Goal: Obtain resource: Obtain resource

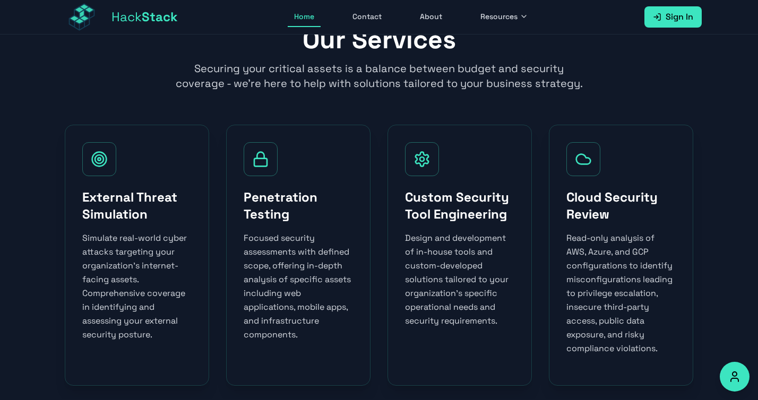
scroll to position [459, 0]
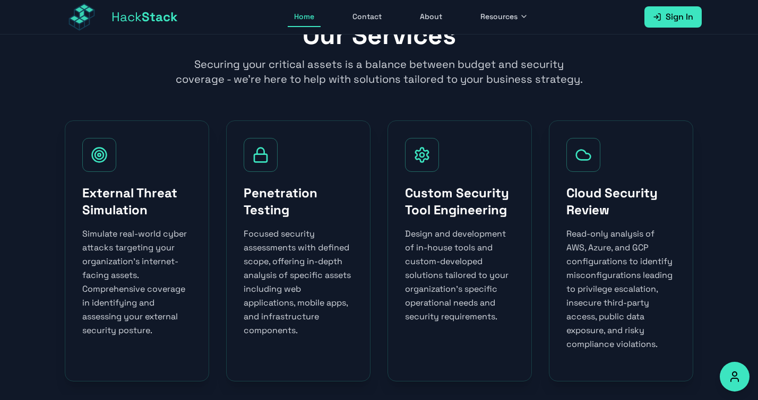
click at [415, 182] on div "Custom Security Tool Engineering Design and development of in-house tools and c…" at bounding box center [460, 251] width 144 height 261
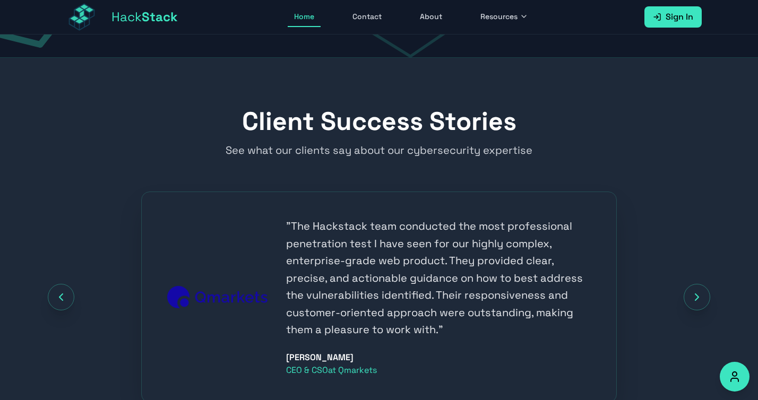
scroll to position [1192, 0]
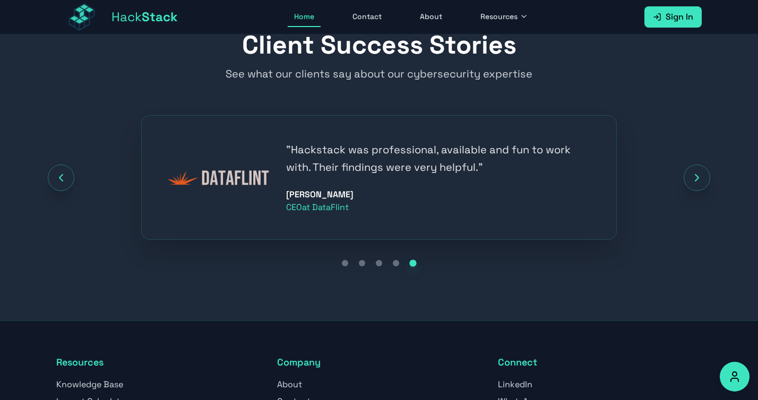
click at [704, 172] on icon "Next testimonial" at bounding box center [697, 178] width 13 height 13
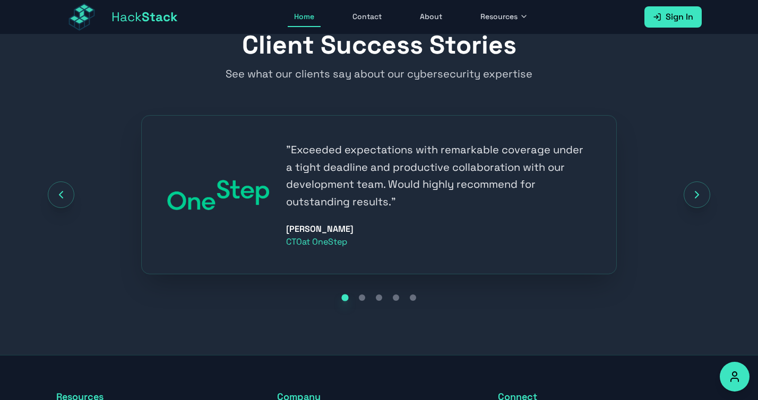
click at [696, 183] on button "Next testimonial" at bounding box center [697, 195] width 27 height 27
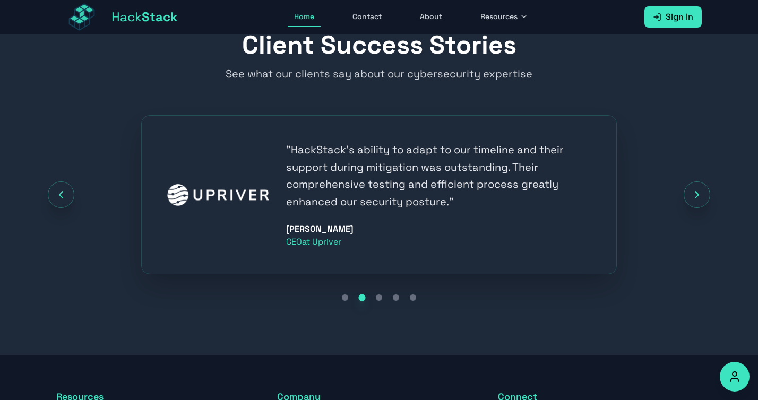
click at [696, 183] on button "Next testimonial" at bounding box center [697, 195] width 27 height 27
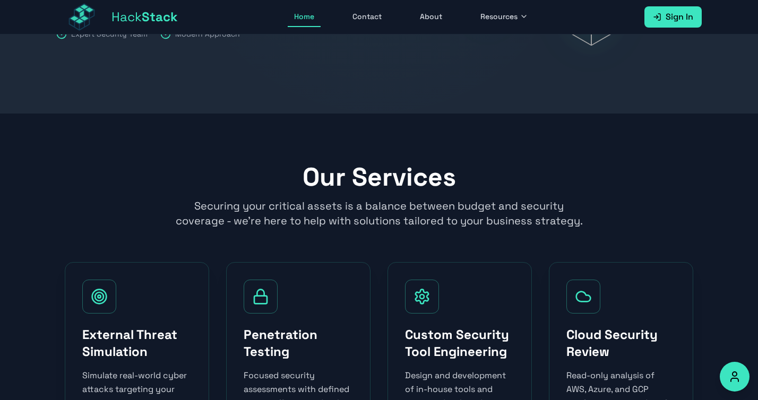
scroll to position [0, 0]
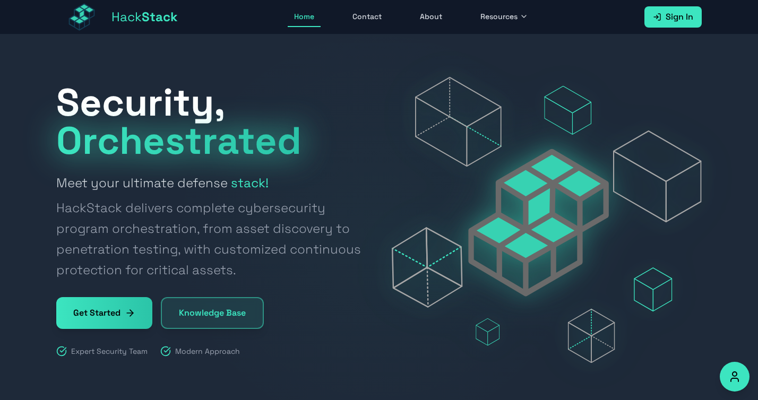
click at [243, 147] on span "Orchestrated" at bounding box center [178, 140] width 245 height 49
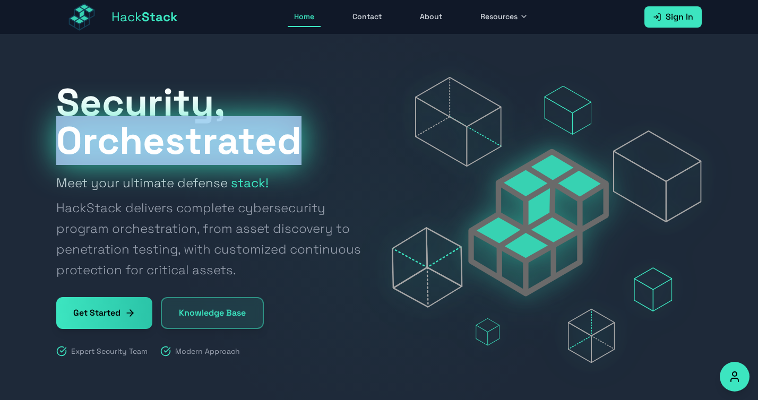
click at [243, 147] on span "Orchestrated" at bounding box center [178, 140] width 245 height 49
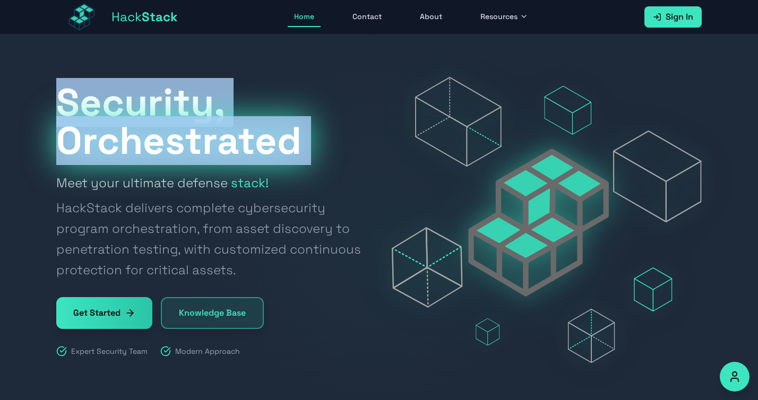
click at [243, 147] on span "Orchestrated" at bounding box center [178, 140] width 245 height 49
click at [277, 100] on h1 "Security, Orchestrated" at bounding box center [211, 121] width 310 height 76
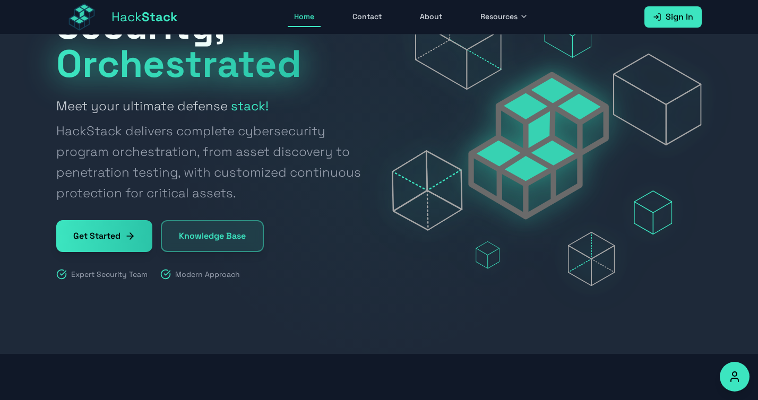
scroll to position [55, 0]
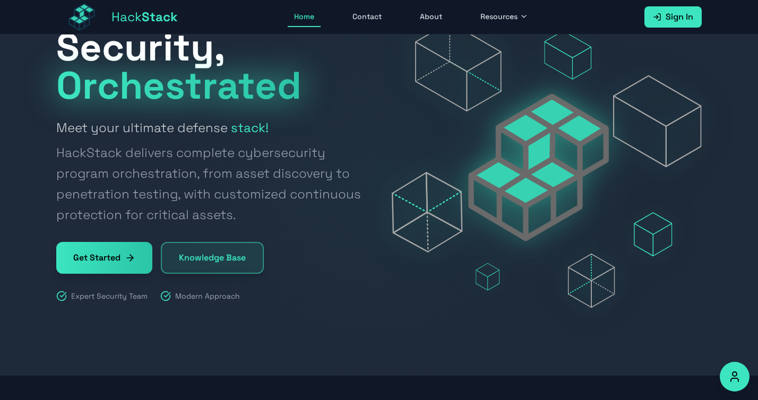
click at [71, 297] on div "Expert Security Team" at bounding box center [101, 296] width 91 height 11
click at [55, 301] on div "Security, Orchestrated Meet your ultimate defense stack! HackStack delivers com…" at bounding box center [379, 165] width 680 height 286
click at [206, 295] on div "Modern Approach" at bounding box center [200, 296] width 80 height 11
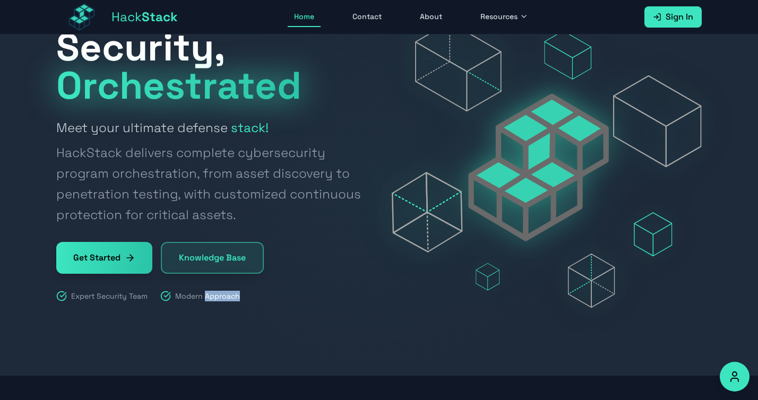
click at [206, 295] on div "Modern Approach" at bounding box center [200, 296] width 80 height 11
click at [252, 169] on span "HackStack delivers complete cybersecurity program orchestration, from asset dis…" at bounding box center [211, 183] width 310 height 83
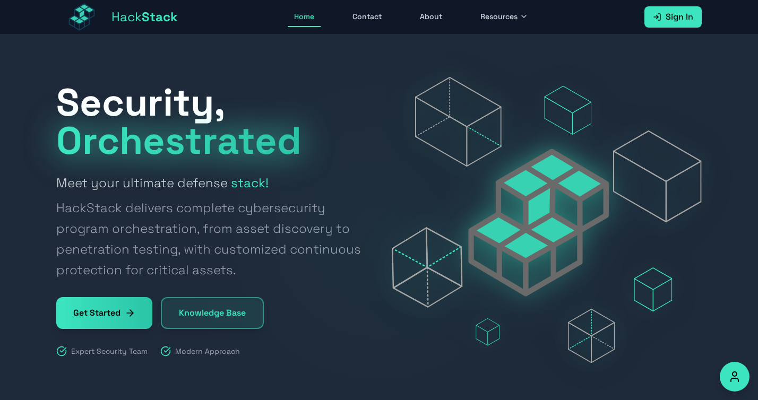
click at [370, 13] on link "Contact" at bounding box center [367, 17] width 42 height 20
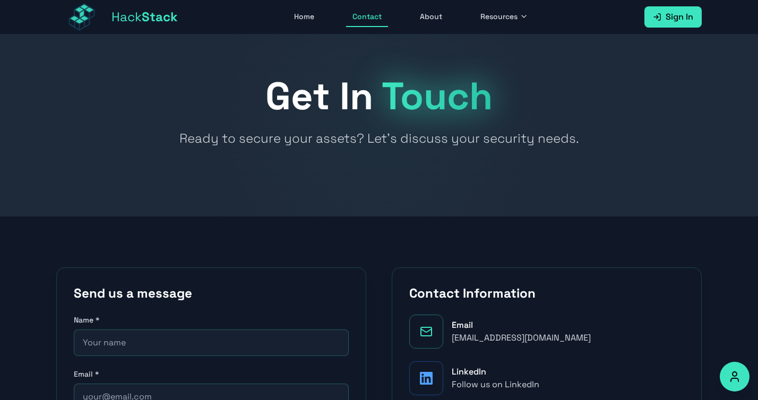
click at [434, 166] on div at bounding box center [379, 126] width 758 height 182
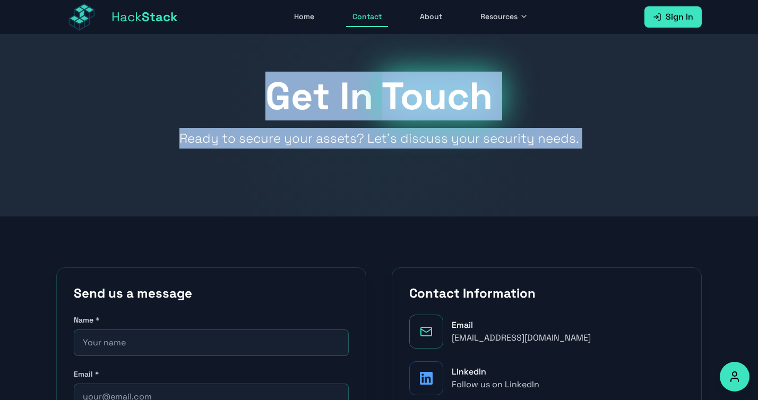
drag, startPoint x: 401, startPoint y: 127, endPoint x: 577, endPoint y: 144, distance: 177.2
click at [577, 144] on section "Get In Touch Ready to secure your assets? Let's discuss your security needs." at bounding box center [379, 126] width 758 height 182
click at [595, 132] on p "Ready to secure your assets? Let's discuss your security needs." at bounding box center [379, 138] width 476 height 21
drag, startPoint x: 329, startPoint y: 113, endPoint x: 208, endPoint y: 104, distance: 120.9
click at [208, 104] on div "Get In Touch Ready to secure your assets? Let's discuss your security needs." at bounding box center [379, 113] width 646 height 72
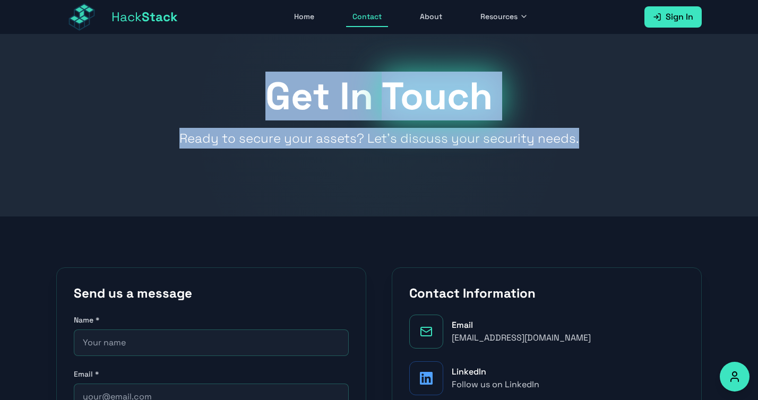
click at [208, 104] on h1 "Get In Touch" at bounding box center [379, 96] width 646 height 38
drag, startPoint x: 244, startPoint y: 90, endPoint x: 579, endPoint y: 143, distance: 339.2
click at [579, 143] on div "Get In Touch Ready to secure your assets? Let's discuss your security needs." at bounding box center [379, 113] width 646 height 72
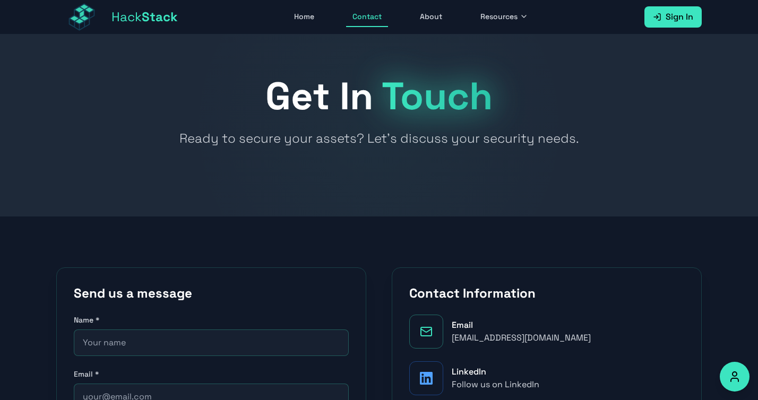
click at [487, 153] on div at bounding box center [379, 126] width 758 height 182
click at [476, 108] on span "Touch" at bounding box center [437, 96] width 111 height 49
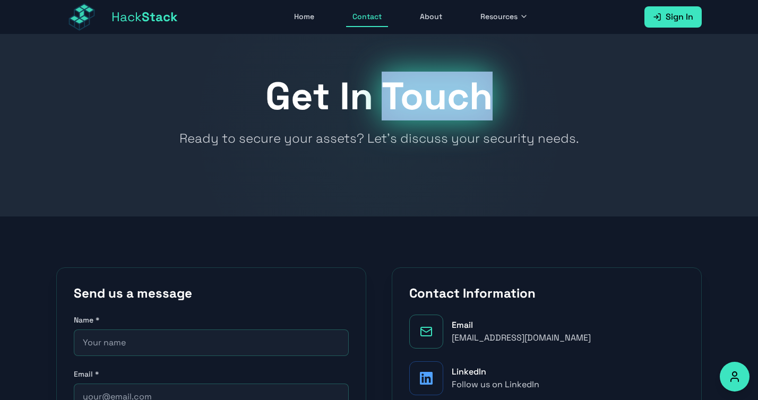
click at [476, 108] on span "Touch" at bounding box center [437, 96] width 111 height 49
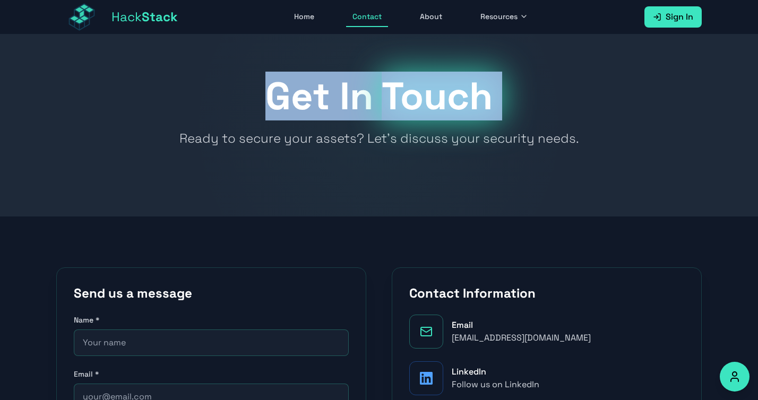
click at [476, 108] on span "Touch" at bounding box center [437, 96] width 111 height 49
click at [316, 110] on h1 "Get In Touch" at bounding box center [379, 96] width 646 height 38
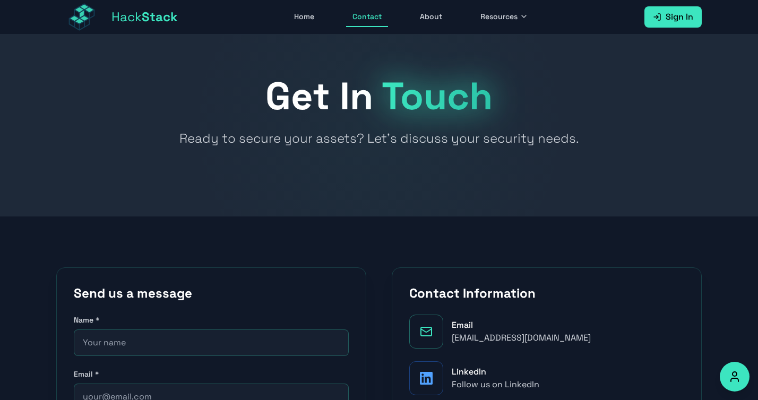
scroll to position [265, 0]
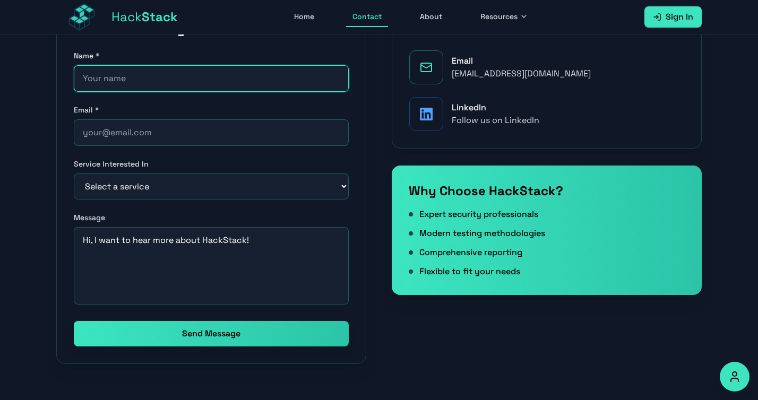
click at [152, 75] on input "text" at bounding box center [211, 78] width 275 height 27
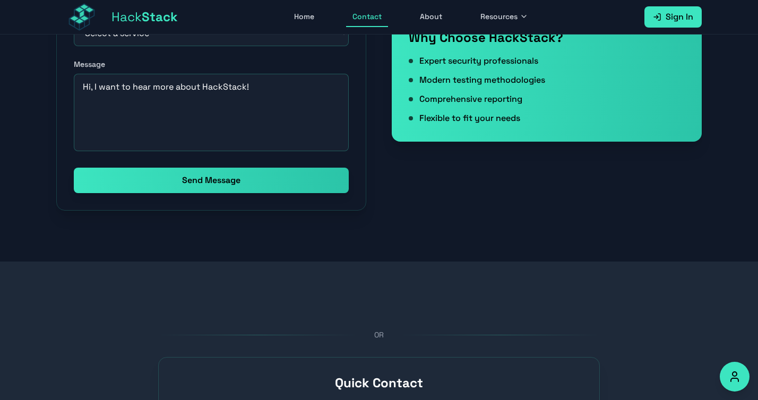
scroll to position [467, 0]
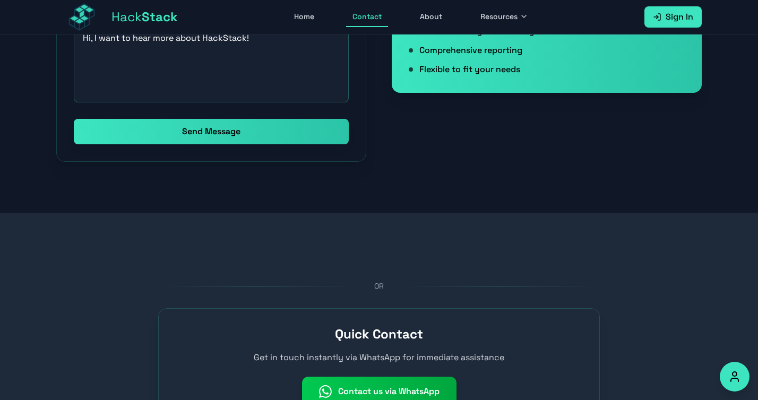
click at [215, 225] on section "OR Quick Contact Get in touch instantly via WhatsApp for immediate assistance C…" at bounding box center [379, 344] width 758 height 262
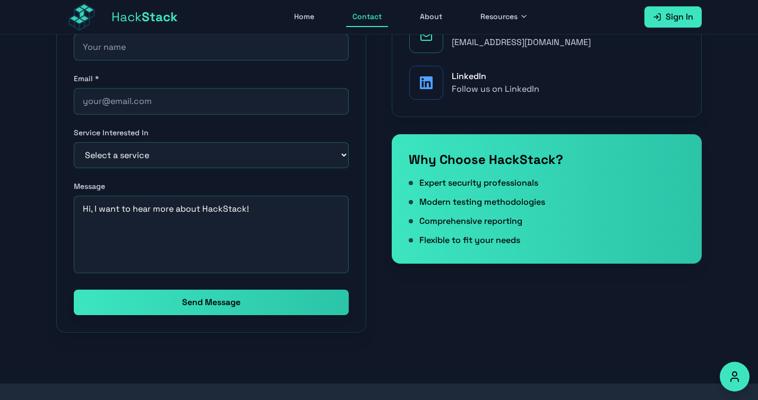
scroll to position [0, 0]
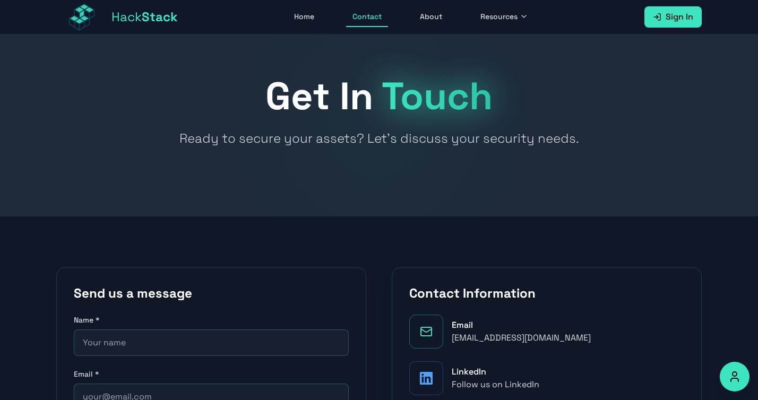
click at [332, 143] on p "Ready to secure your assets? Let's discuss your security needs." at bounding box center [379, 138] width 476 height 21
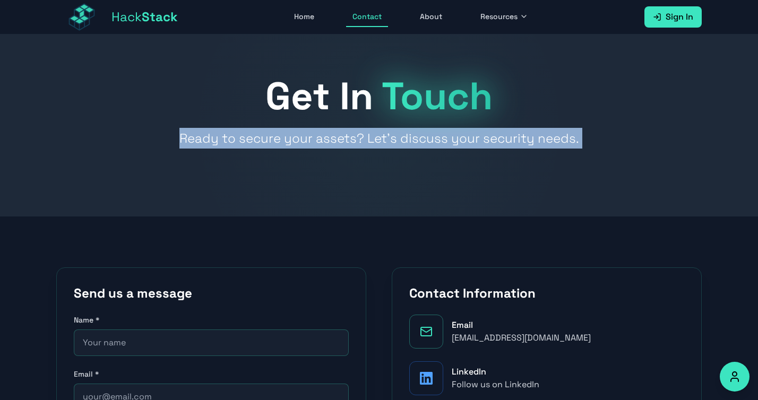
click at [332, 143] on p "Ready to secure your assets? Let's discuss your security needs." at bounding box center [379, 138] width 476 height 21
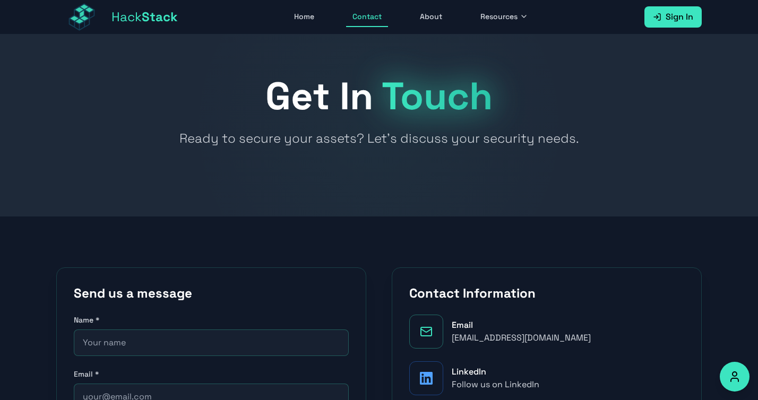
click at [284, 151] on div at bounding box center [379, 126] width 758 height 182
click at [513, 15] on span "Resources" at bounding box center [499, 16] width 37 height 11
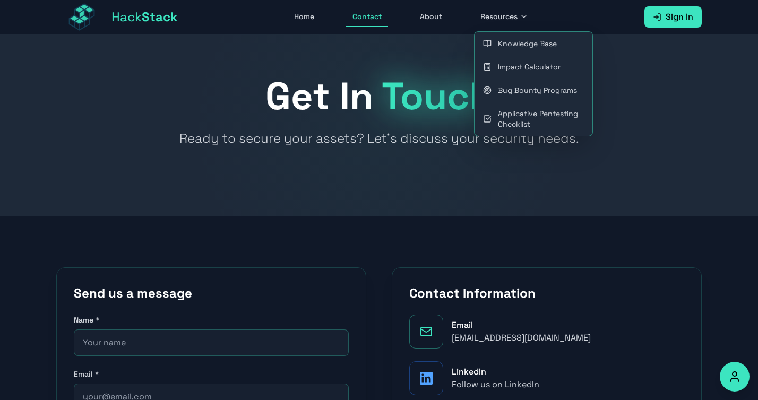
click at [551, 125] on link "Applicative Pentesting Checklist" at bounding box center [534, 119] width 118 height 34
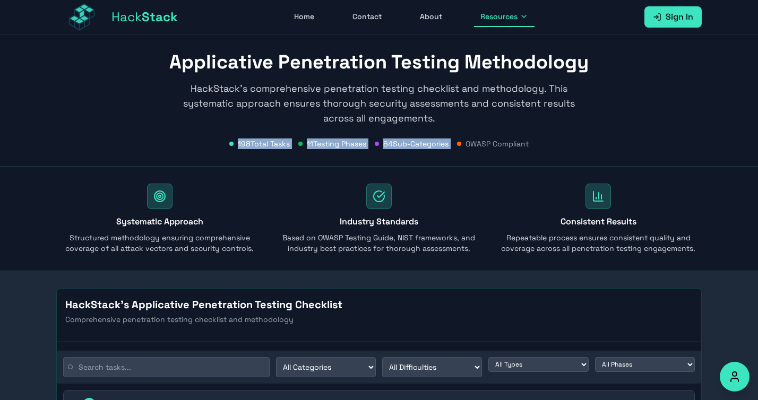
drag, startPoint x: 222, startPoint y: 144, endPoint x: 521, endPoint y: 140, distance: 299.1
click at [562, 137] on div "Applicative Penetration Testing Methodology HackStack's comprehensive penetrati…" at bounding box center [379, 101] width 646 height 98
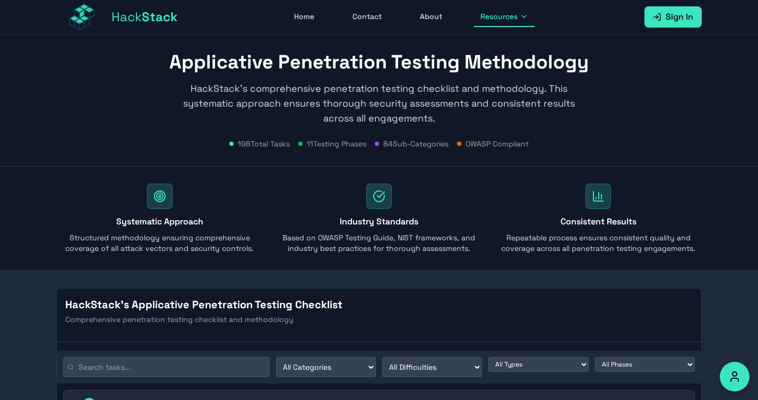
click at [521, 140] on span "OWASP Compliant" at bounding box center [497, 144] width 63 height 11
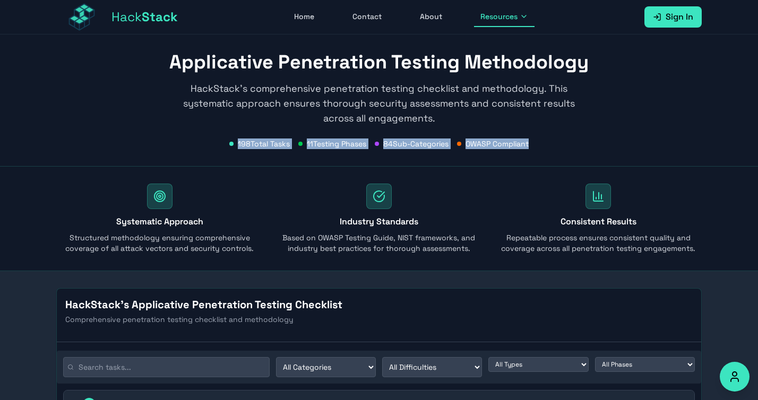
drag, startPoint x: 542, startPoint y: 142, endPoint x: 229, endPoint y: 144, distance: 313.4
click at [229, 144] on div "198 Total Tasks 11 Testing Phases 84 Sub-Categories OWASP Compliant" at bounding box center [379, 144] width 646 height 11
click at [229, 144] on span at bounding box center [231, 144] width 4 height 4
drag, startPoint x: 220, startPoint y: 144, endPoint x: 541, endPoint y: 133, distance: 320.5
click at [541, 133] on div "Applicative Penetration Testing Methodology HackStack's comprehensive penetrati…" at bounding box center [379, 101] width 646 height 98
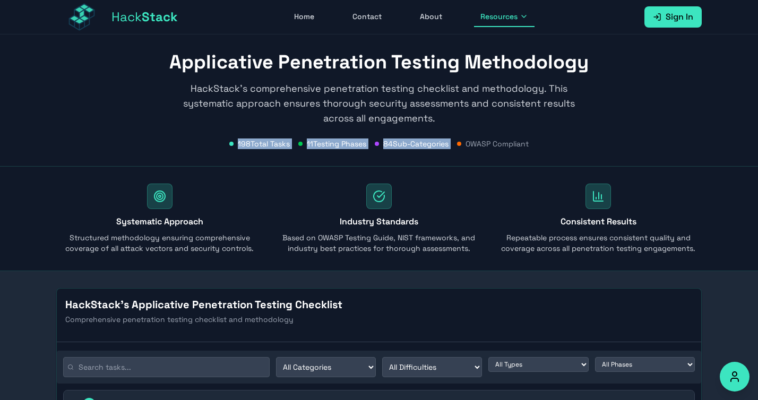
drag, startPoint x: 530, startPoint y: 137, endPoint x: 521, endPoint y: 137, distance: 9.0
click at [530, 137] on div "Applicative Penetration Testing Methodology HackStack's comprehensive penetrati…" at bounding box center [379, 101] width 646 height 98
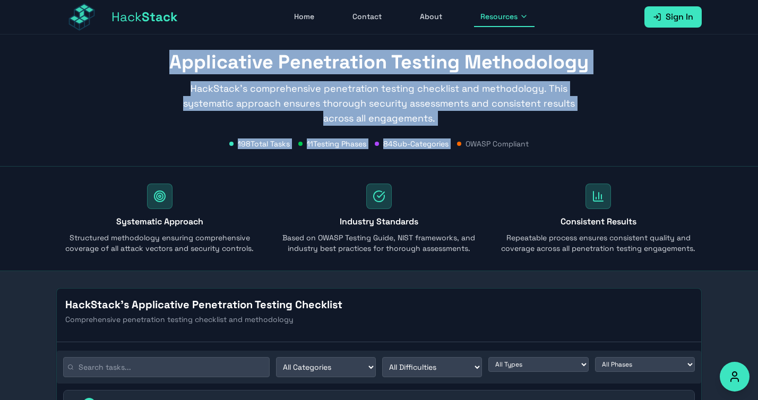
drag, startPoint x: 159, startPoint y: 63, endPoint x: 545, endPoint y: 135, distance: 392.3
click at [545, 135] on div "Applicative Penetration Testing Methodology HackStack's comprehensive penetrati…" at bounding box center [379, 101] width 646 height 98
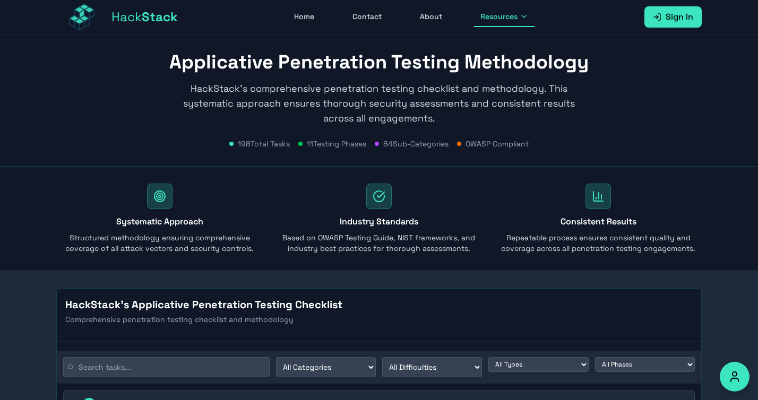
click at [533, 143] on div "198 Total Tasks 11 Testing Phases 84 Sub-Categories OWASP Compliant" at bounding box center [379, 144] width 646 height 11
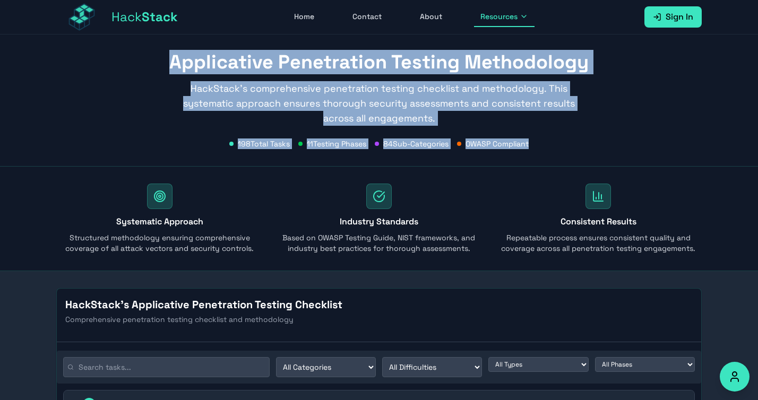
drag, startPoint x: 537, startPoint y: 148, endPoint x: 160, endPoint y: 68, distance: 385.4
click at [160, 68] on div "Applicative Penetration Testing Methodology HackStack's comprehensive penetrati…" at bounding box center [379, 101] width 646 height 98
click at [176, 64] on h1 "Applicative Penetration Testing Methodology" at bounding box center [379, 62] width 646 height 21
drag, startPoint x: 173, startPoint y: 64, endPoint x: 526, endPoint y: 145, distance: 362.9
click at [548, 144] on div "Applicative Penetration Testing Methodology HackStack's comprehensive penetrati…" at bounding box center [379, 101] width 646 height 98
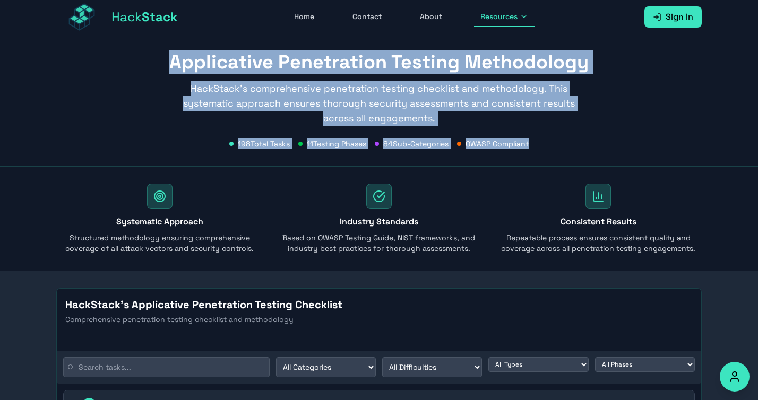
click at [524, 145] on span "OWASP Compliant" at bounding box center [497, 144] width 63 height 11
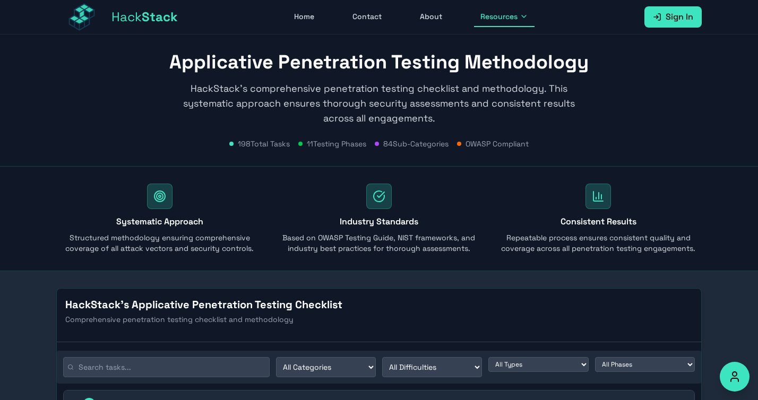
click at [513, 147] on span "OWASP Compliant" at bounding box center [497, 144] width 63 height 11
click at [473, 148] on span "OWASP Compliant" at bounding box center [497, 144] width 63 height 11
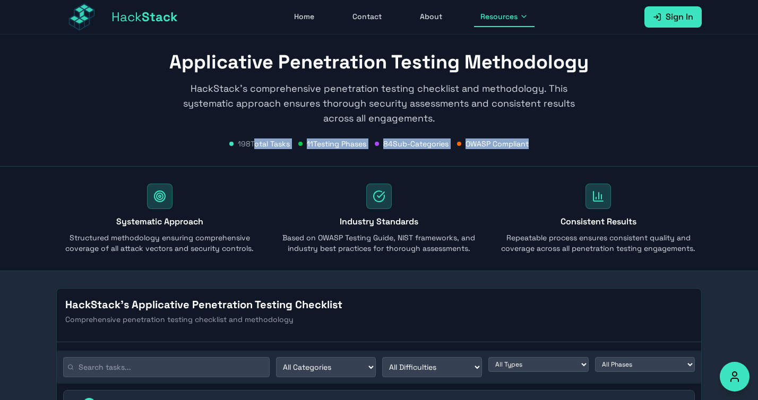
drag, startPoint x: 588, startPoint y: 141, endPoint x: 603, endPoint y: 141, distance: 15.4
click at [603, 141] on div "198 Total Tasks 11 Testing Phases 84 Sub-Categories OWASP Compliant" at bounding box center [379, 144] width 646 height 11
click at [498, 144] on span "OWASP Compliant" at bounding box center [497, 144] width 63 height 11
